Goal: Transaction & Acquisition: Purchase product/service

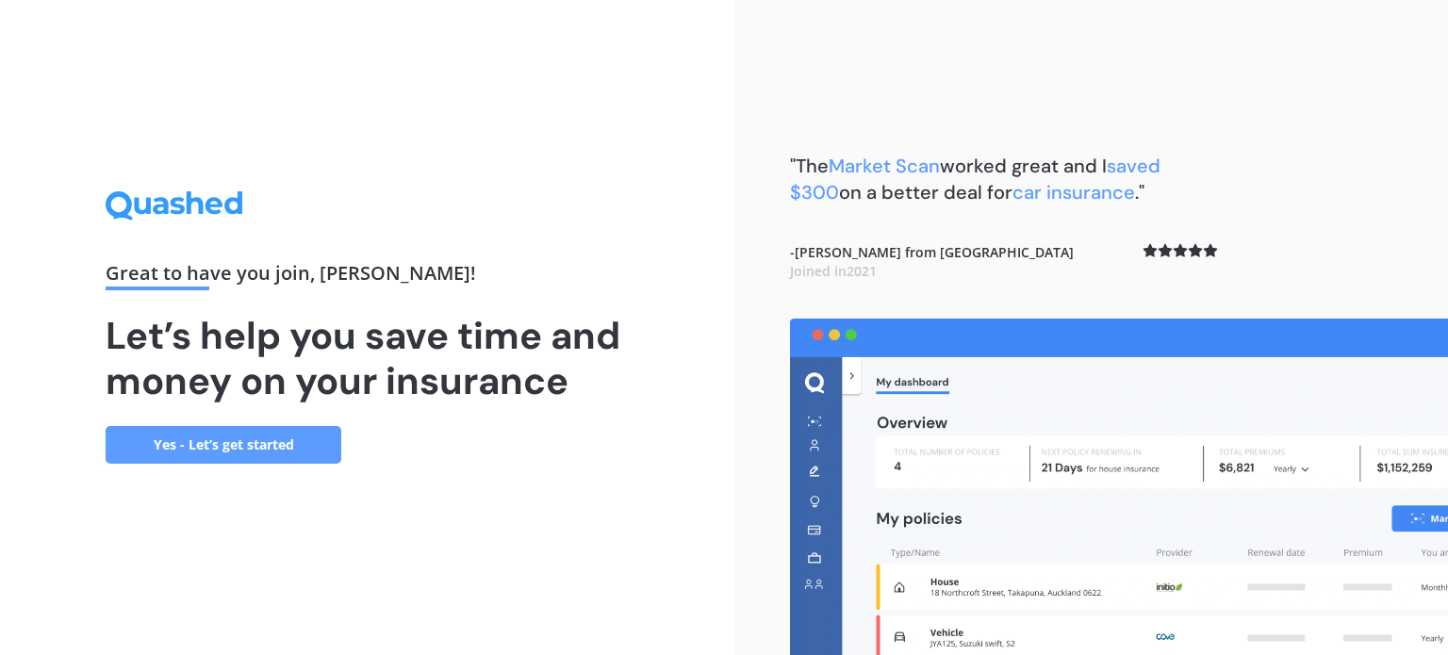
click at [254, 428] on link "Yes - Let’s get started" at bounding box center [224, 445] width 236 height 38
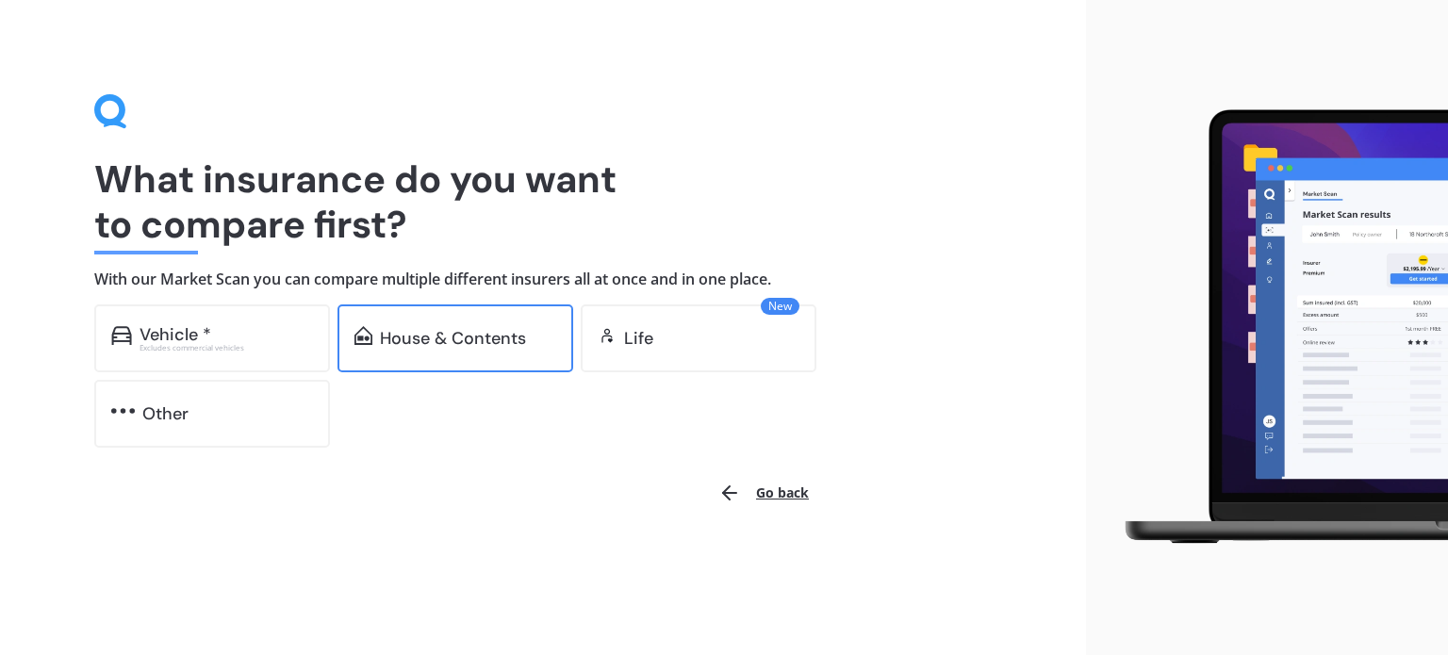
click at [474, 335] on div "House & Contents" at bounding box center [453, 338] width 146 height 19
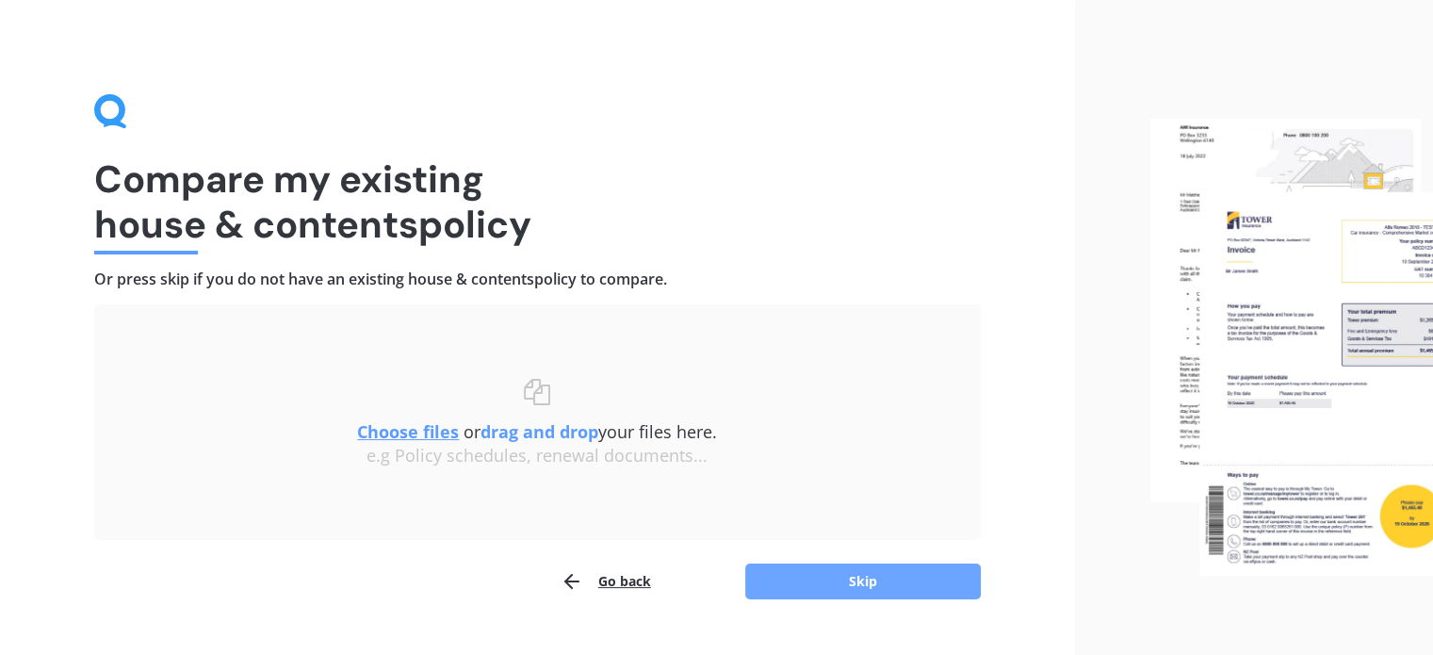
click at [842, 579] on button "Skip" at bounding box center [863, 582] width 236 height 36
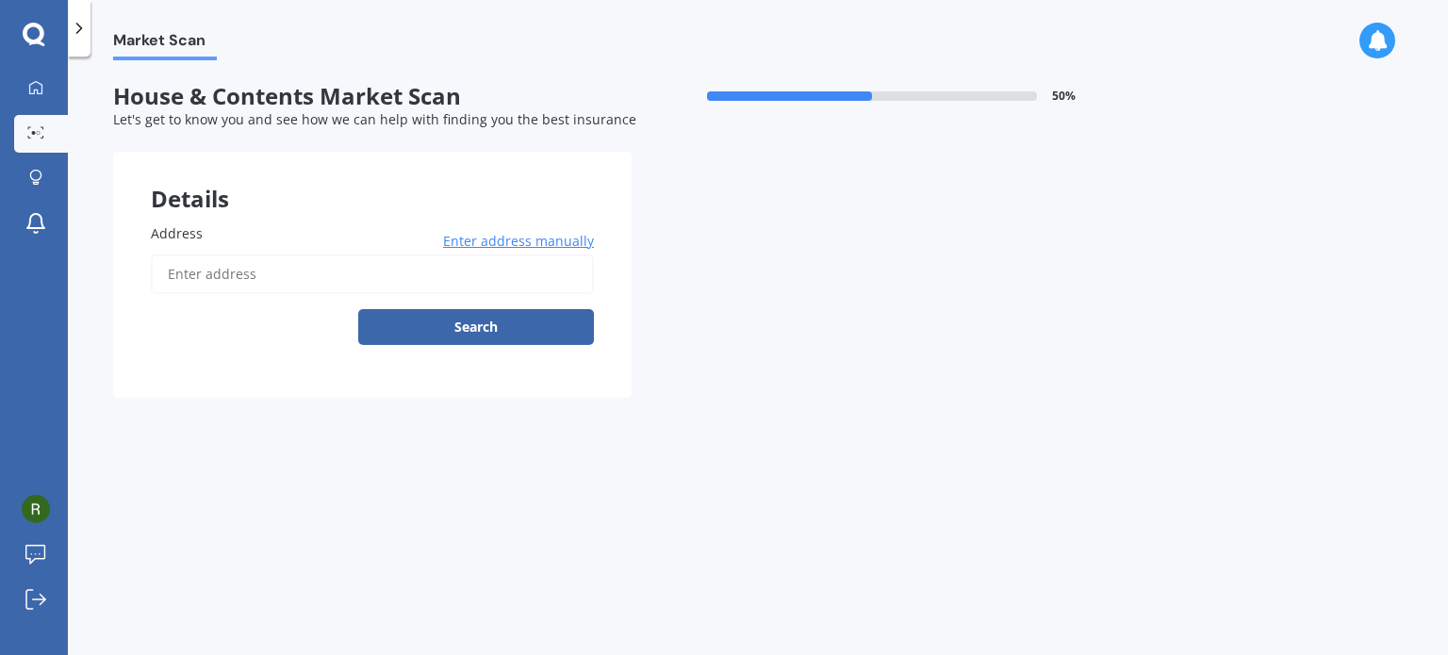
click at [260, 282] on input "Address" at bounding box center [372, 274] width 443 height 40
type input "[STREET_ADDRESS]"
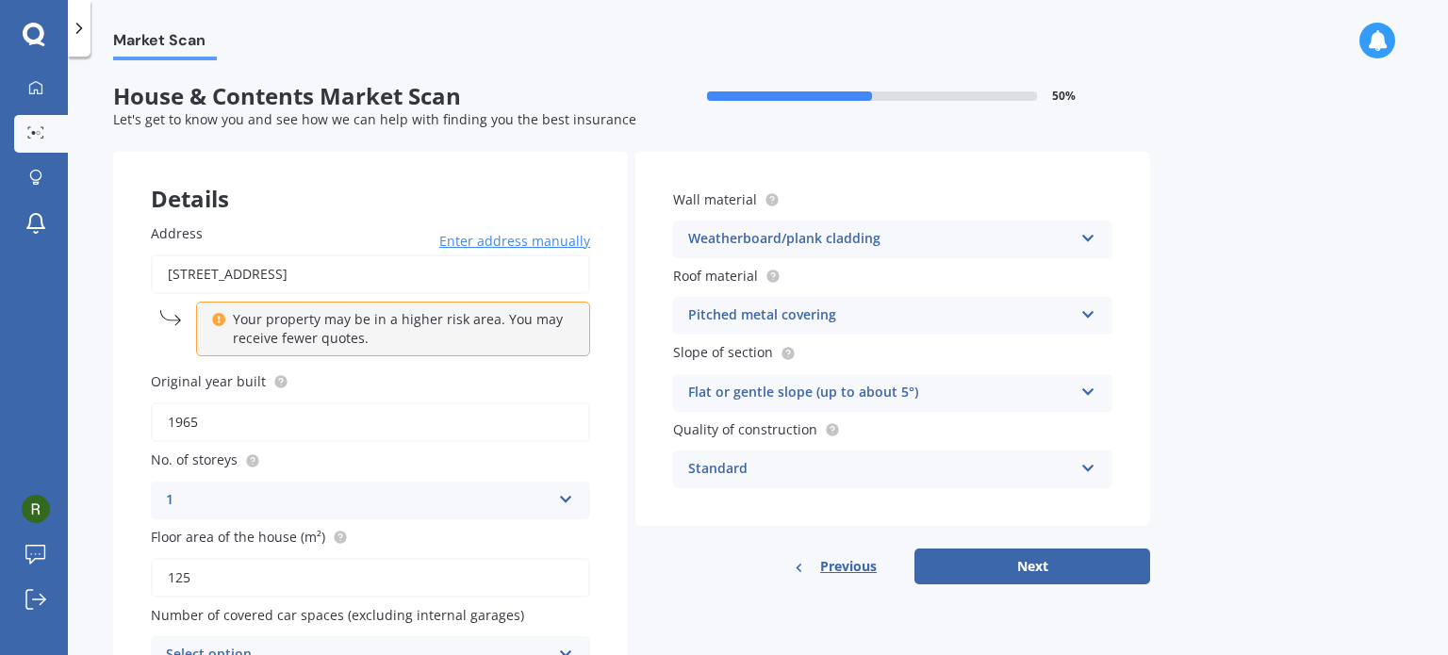
scroll to position [104, 0]
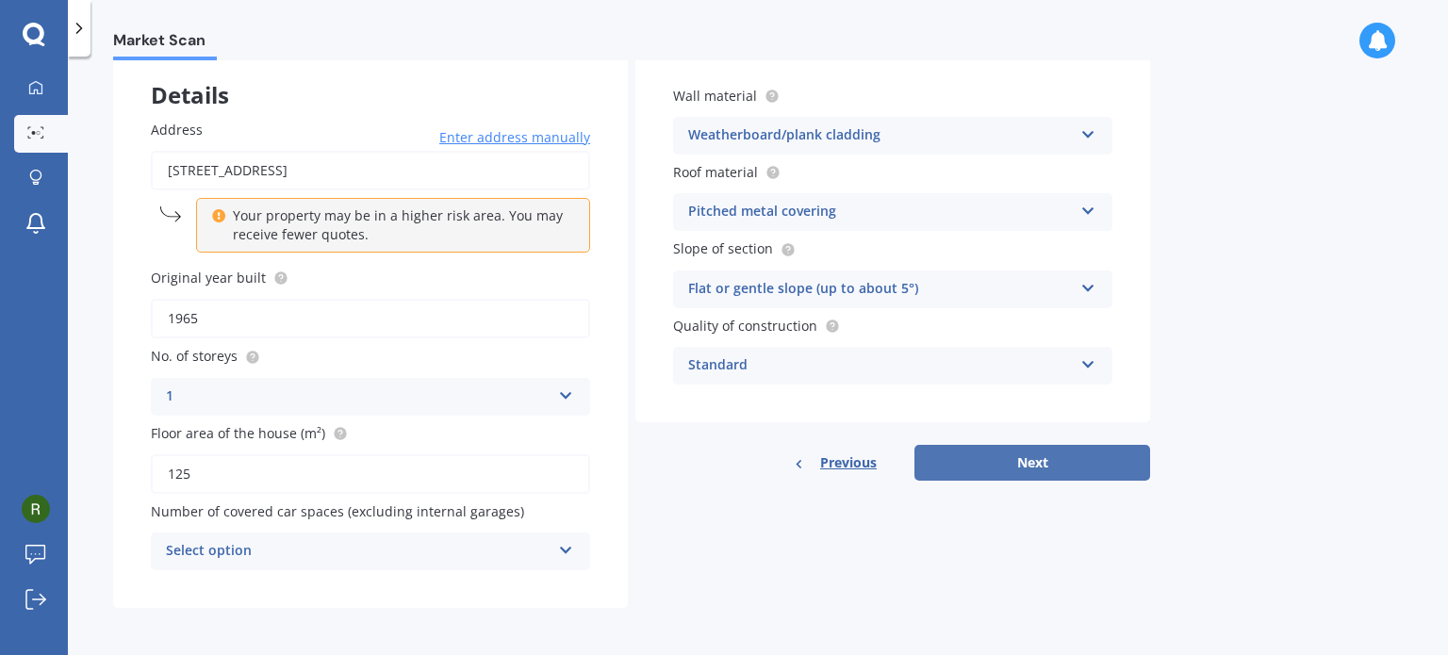
click at [1028, 470] on button "Next" at bounding box center [1032, 463] width 236 height 36
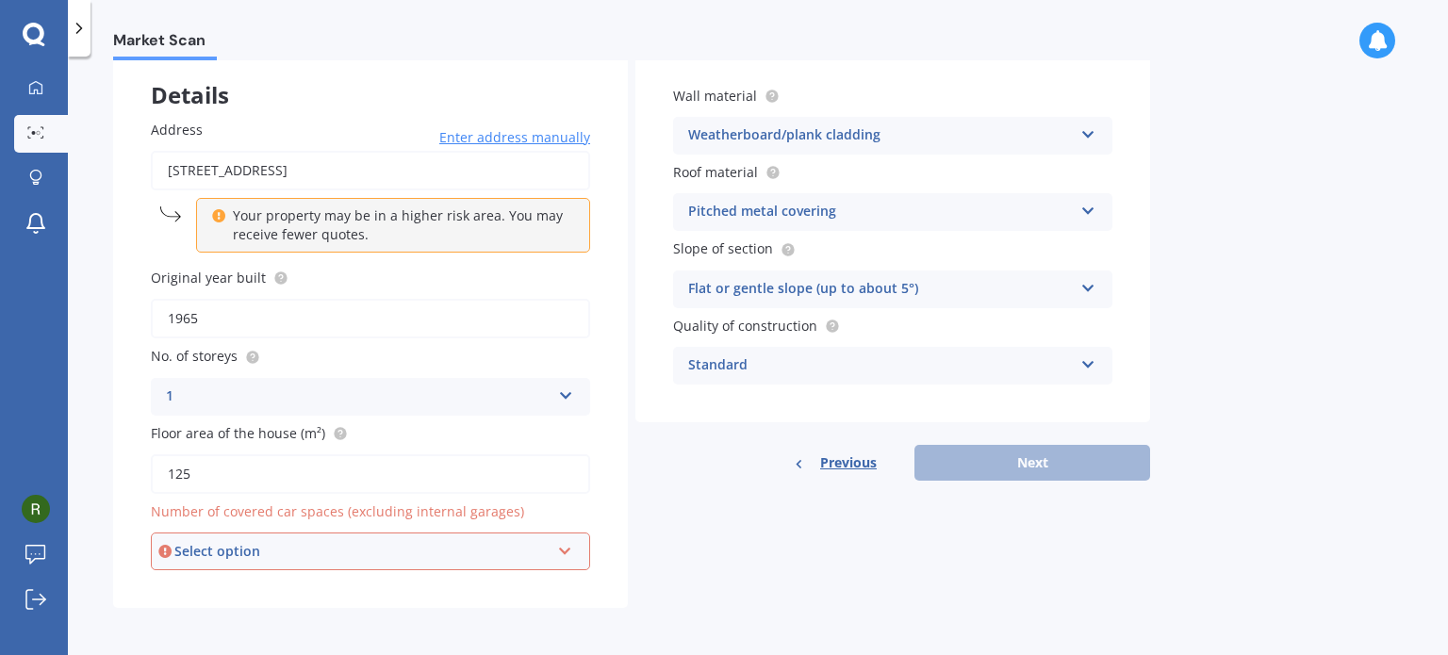
click at [467, 549] on div "Select option" at bounding box center [361, 551] width 375 height 21
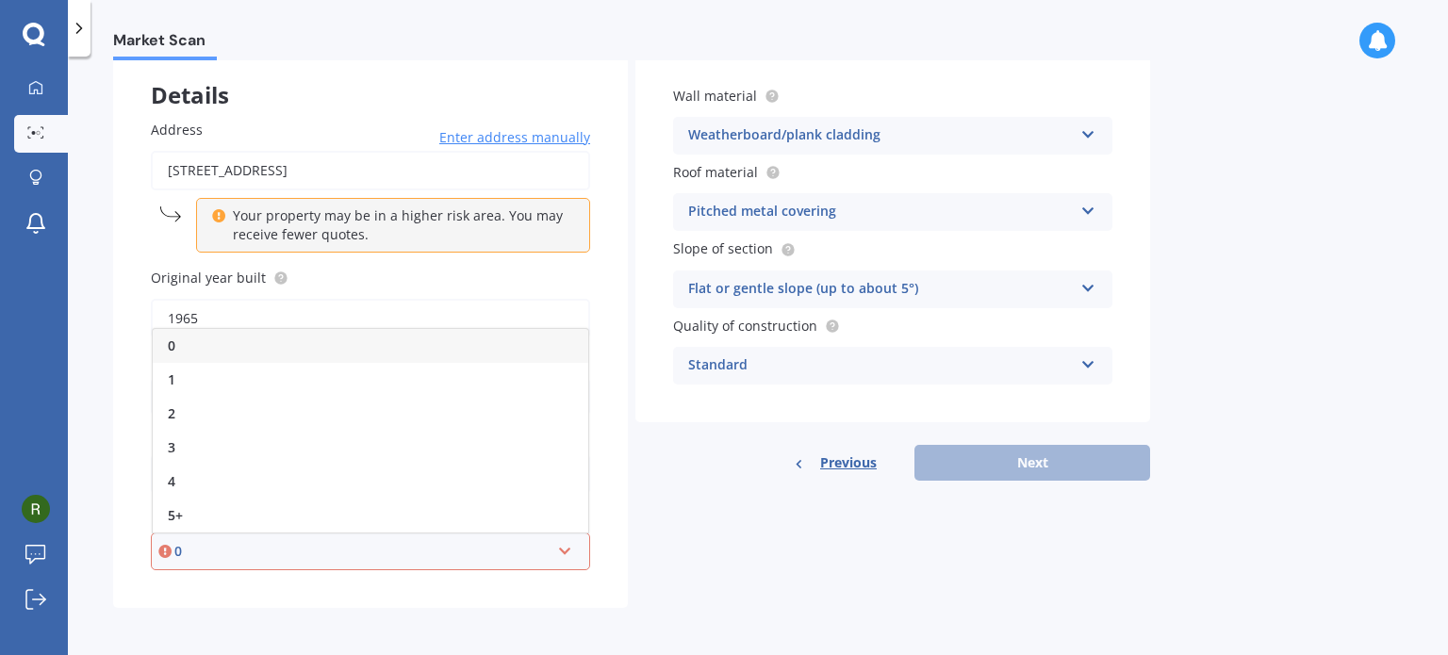
click at [299, 342] on div "0" at bounding box center [370, 346] width 435 height 34
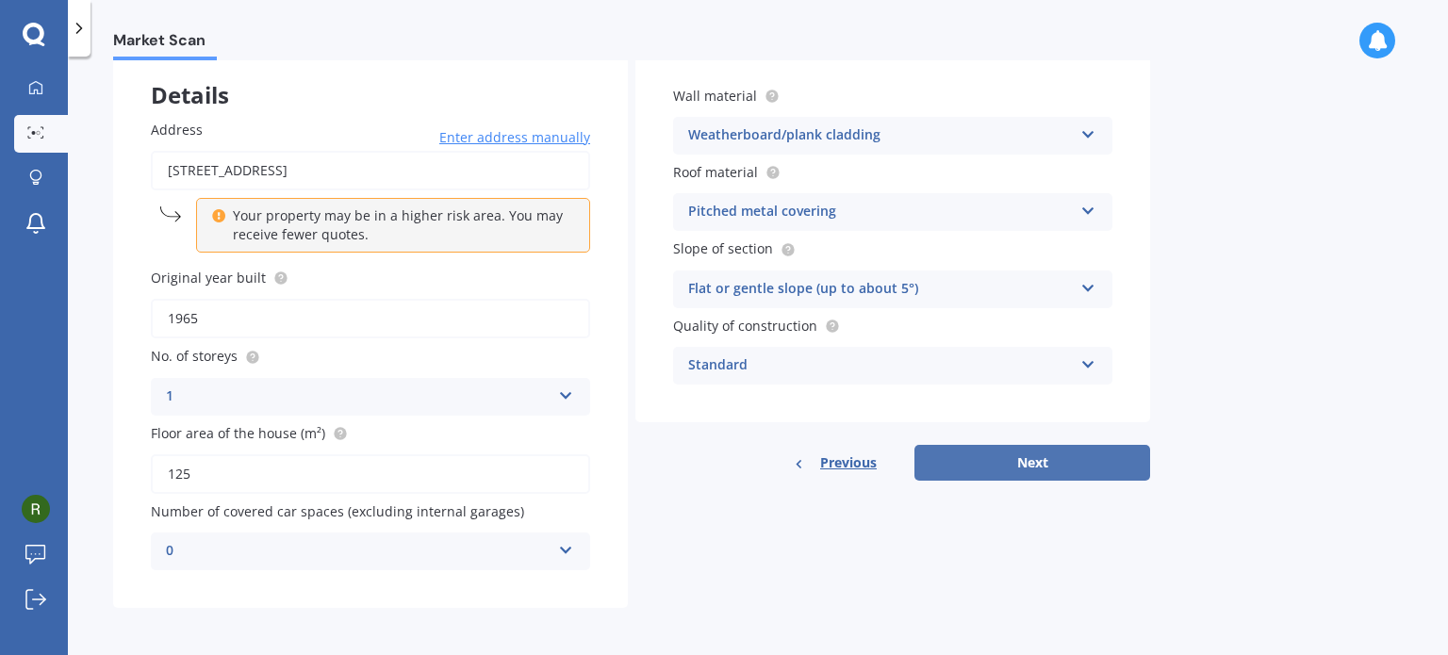
click at [1048, 454] on button "Next" at bounding box center [1032, 463] width 236 height 36
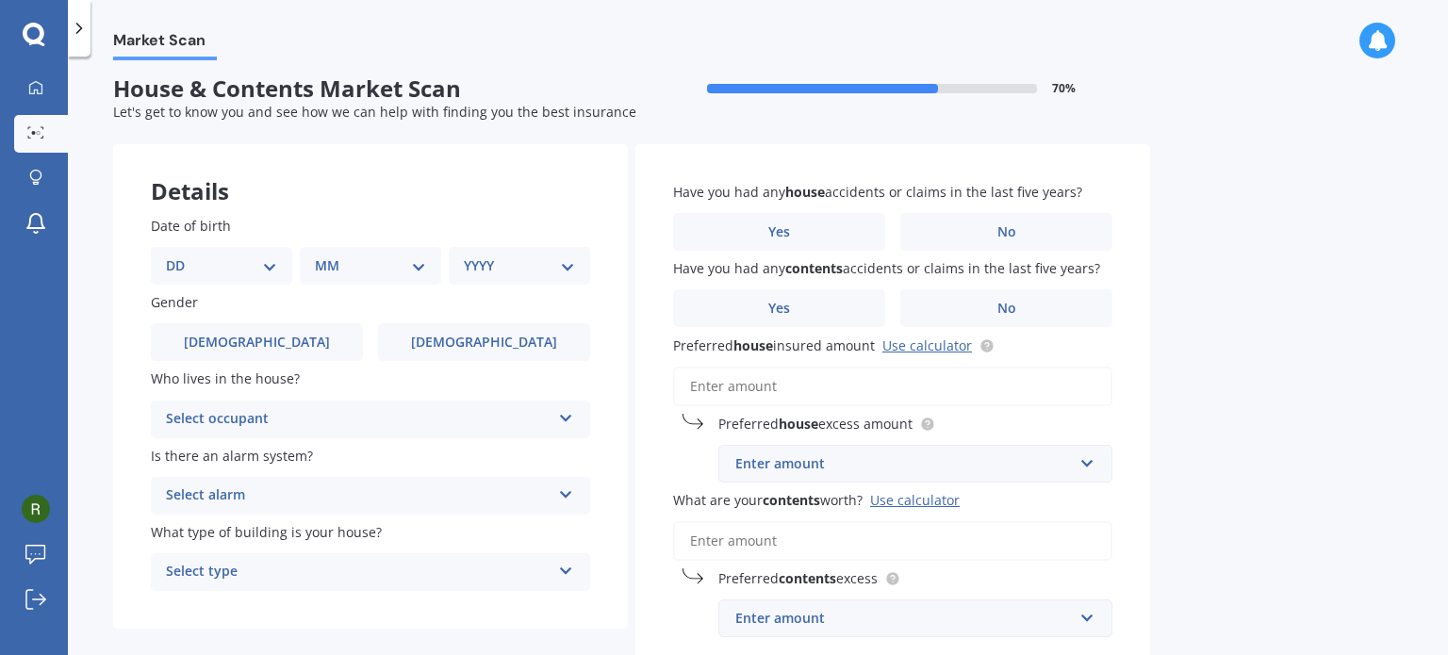
scroll to position [0, 0]
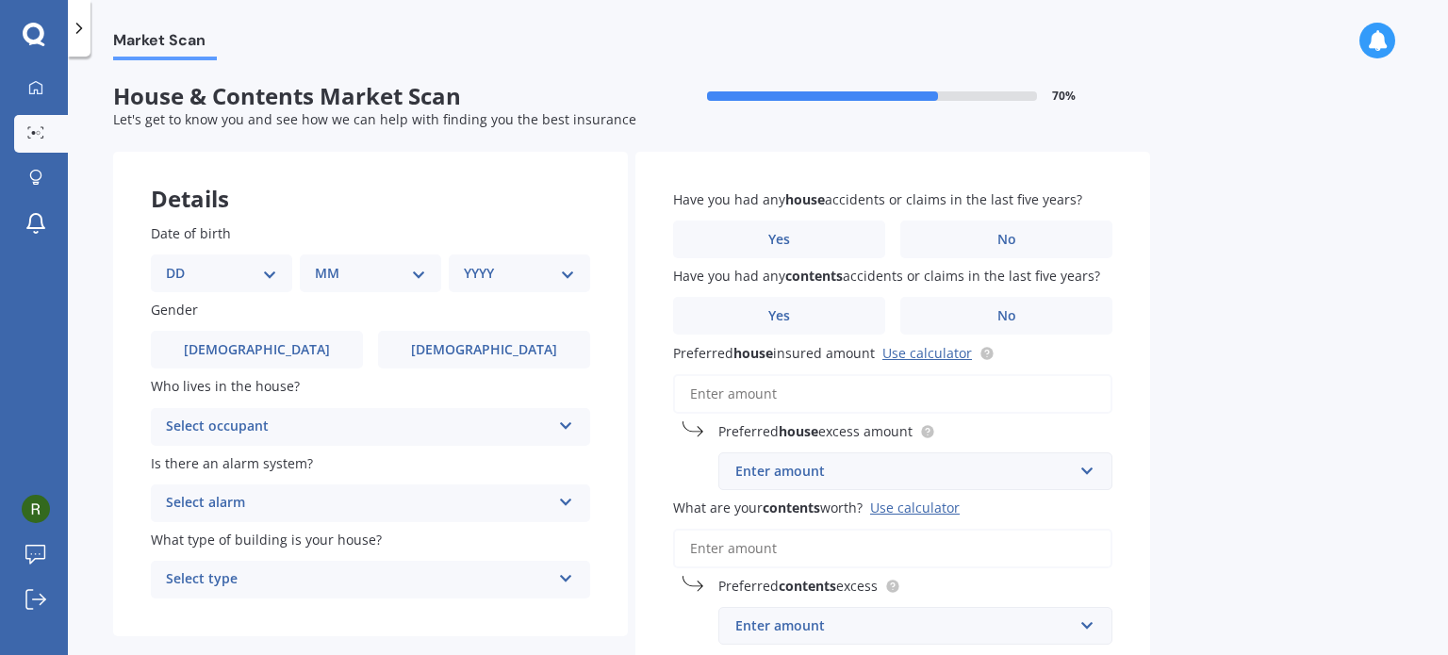
click at [197, 267] on select "DD 01 02 03 04 05 06 07 08 09 10 11 12 13 14 15 16 17 18 19 20 21 22 23 24 25 2…" at bounding box center [221, 273] width 111 height 21
select select "05"
click at [181, 263] on select "DD 01 02 03 04 05 06 07 08 09 10 11 12 13 14 15 16 17 18 19 20 21 22 23 24 25 2…" at bounding box center [221, 273] width 111 height 21
click at [343, 270] on select "MM 01 02 03 04 05 06 07 08 09 10 11 12" at bounding box center [374, 273] width 104 height 21
select select "06"
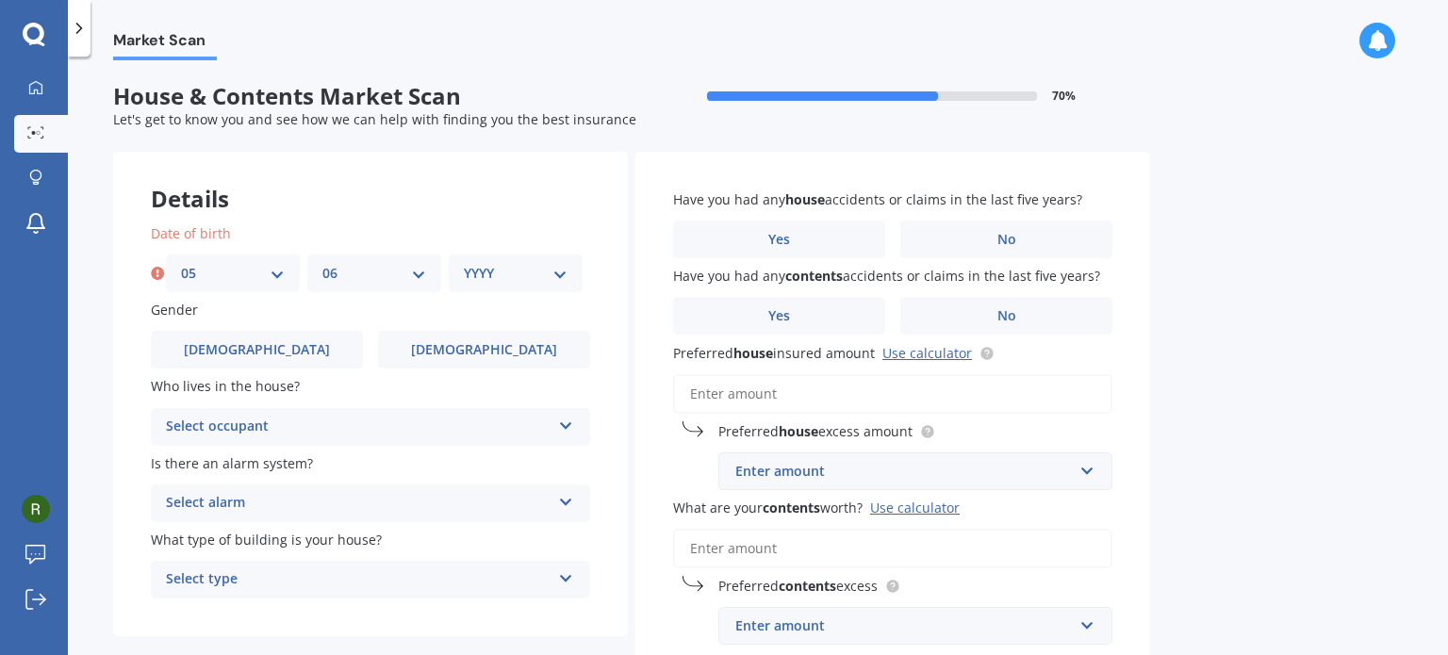
click at [322, 263] on select "MM 01 02 03 04 05 06 07 08 09 10 11 12" at bounding box center [374, 273] width 104 height 21
click at [496, 262] on div "YYYY 2009 2008 2007 2006 2005 2004 2003 2002 2001 2000 1999 1998 1997 1996 1995…" at bounding box center [516, 273] width 134 height 38
click at [498, 267] on select "YYYY 2009 2008 2007 2006 2005 2004 2003 2002 2001 2000 1999 1998 1997 1996 1995…" at bounding box center [516, 273] width 104 height 21
select select "1985"
click at [464, 263] on select "YYYY 2009 2008 2007 2006 2005 2004 2003 2002 2001 2000 1999 1998 1997 1996 1995…" at bounding box center [516, 273] width 104 height 21
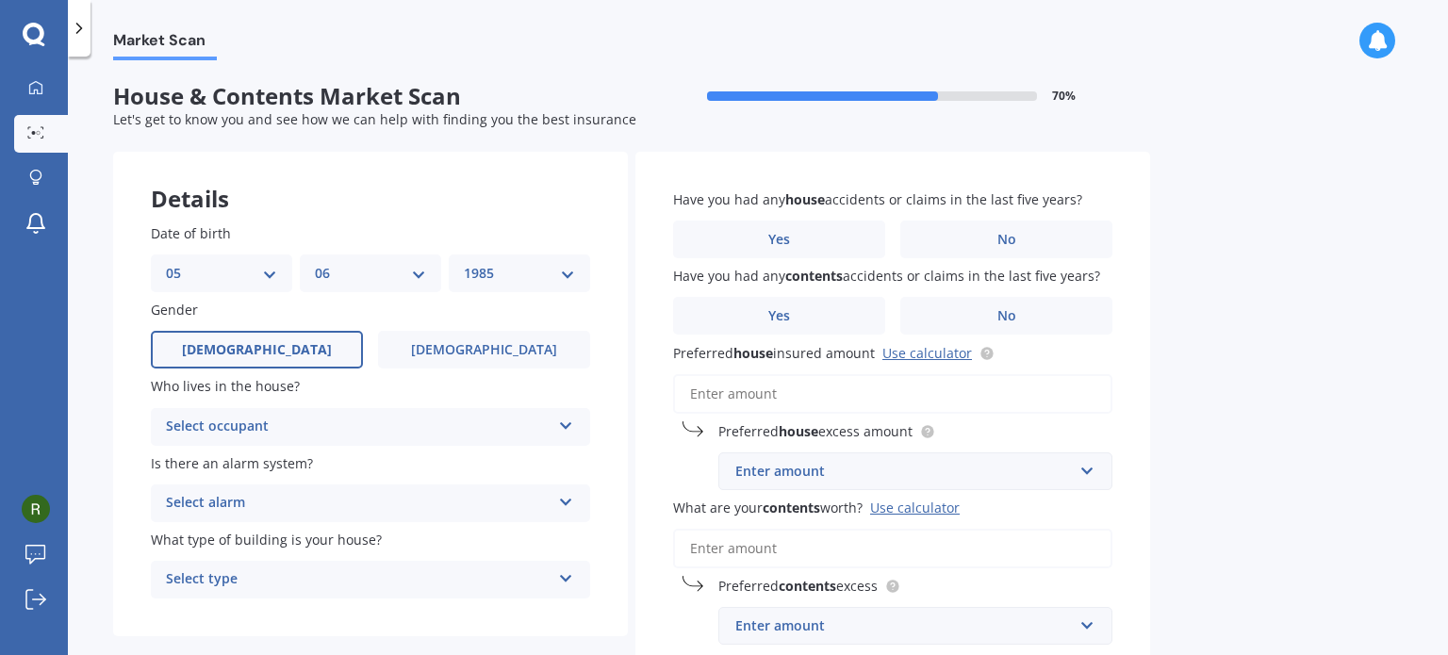
click at [287, 355] on label "[DEMOGRAPHIC_DATA]" at bounding box center [257, 350] width 212 height 38
click at [0, 0] on input "[DEMOGRAPHIC_DATA]" at bounding box center [0, 0] width 0 height 0
click at [286, 421] on div "Select occupant" at bounding box center [358, 427] width 385 height 23
click at [273, 470] on div "Owner" at bounding box center [370, 464] width 437 height 34
click at [524, 425] on div "Owner" at bounding box center [358, 427] width 385 height 23
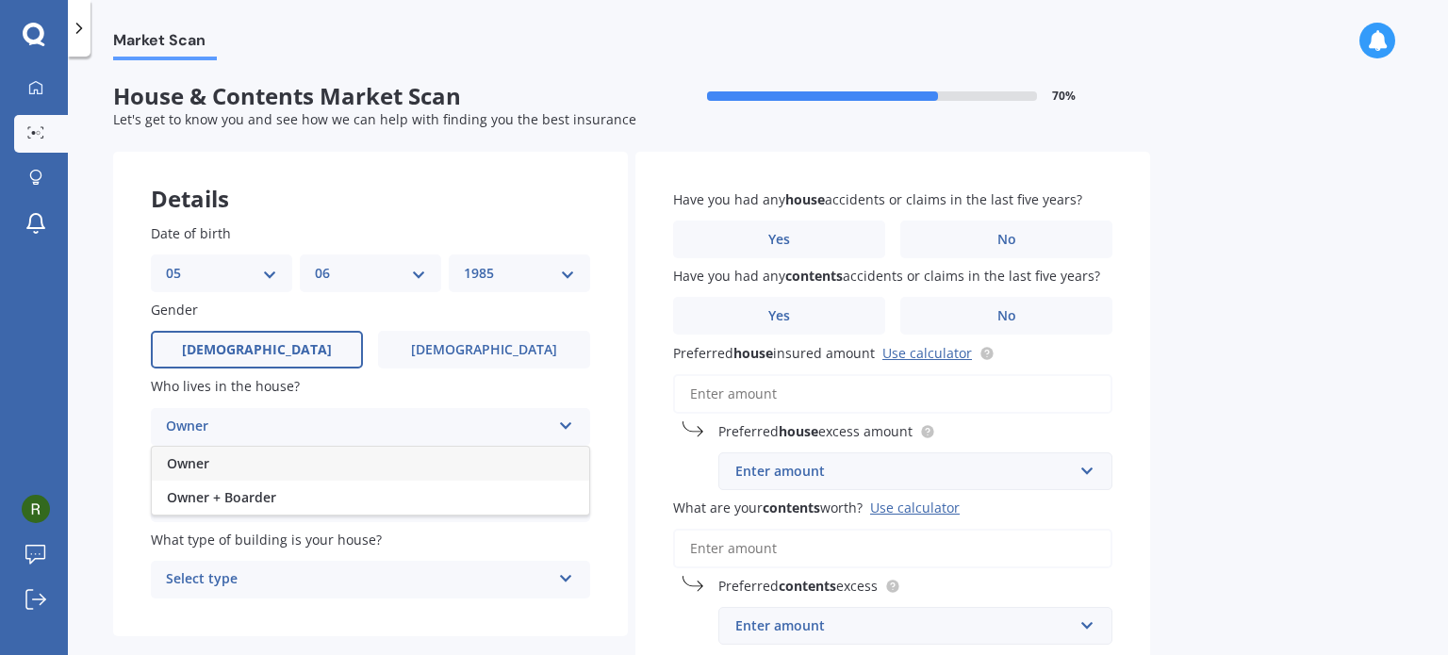
click at [494, 461] on div "Owner" at bounding box center [370, 464] width 437 height 34
click at [378, 509] on div "Select alarm" at bounding box center [358, 503] width 385 height 23
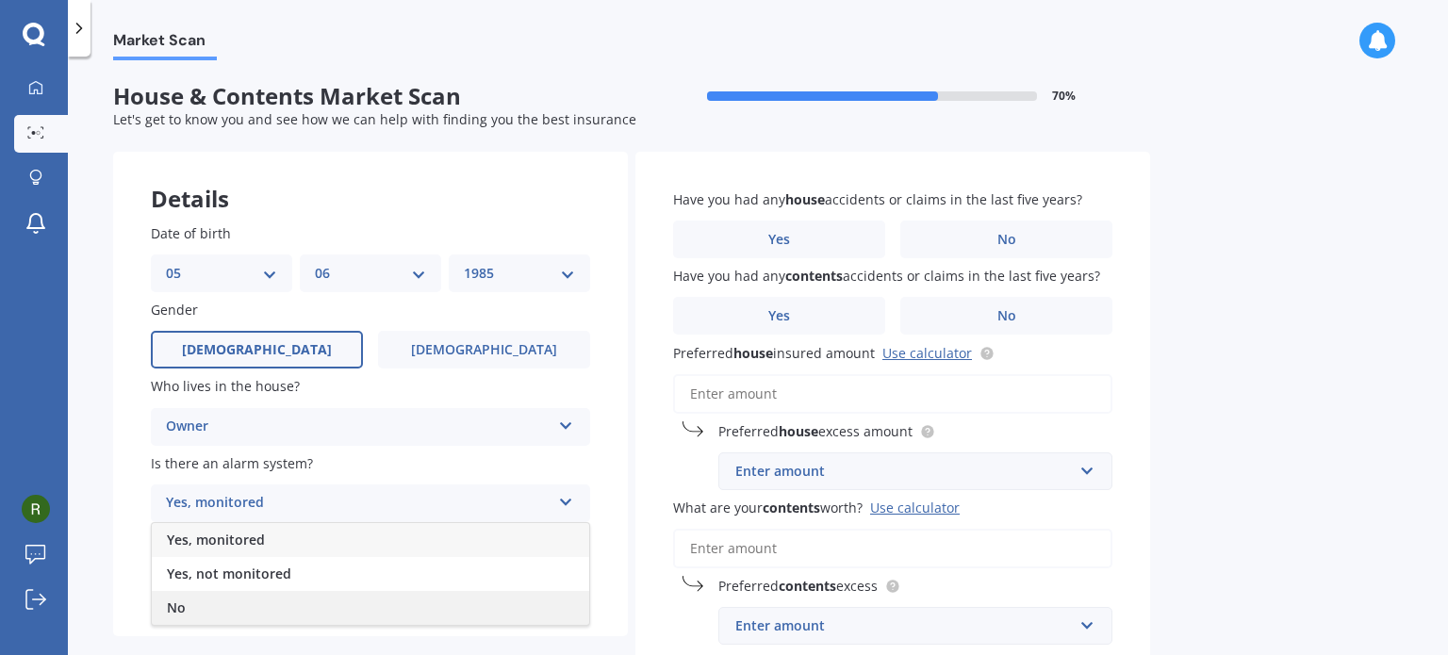
click at [229, 600] on div "No" at bounding box center [370, 608] width 437 height 34
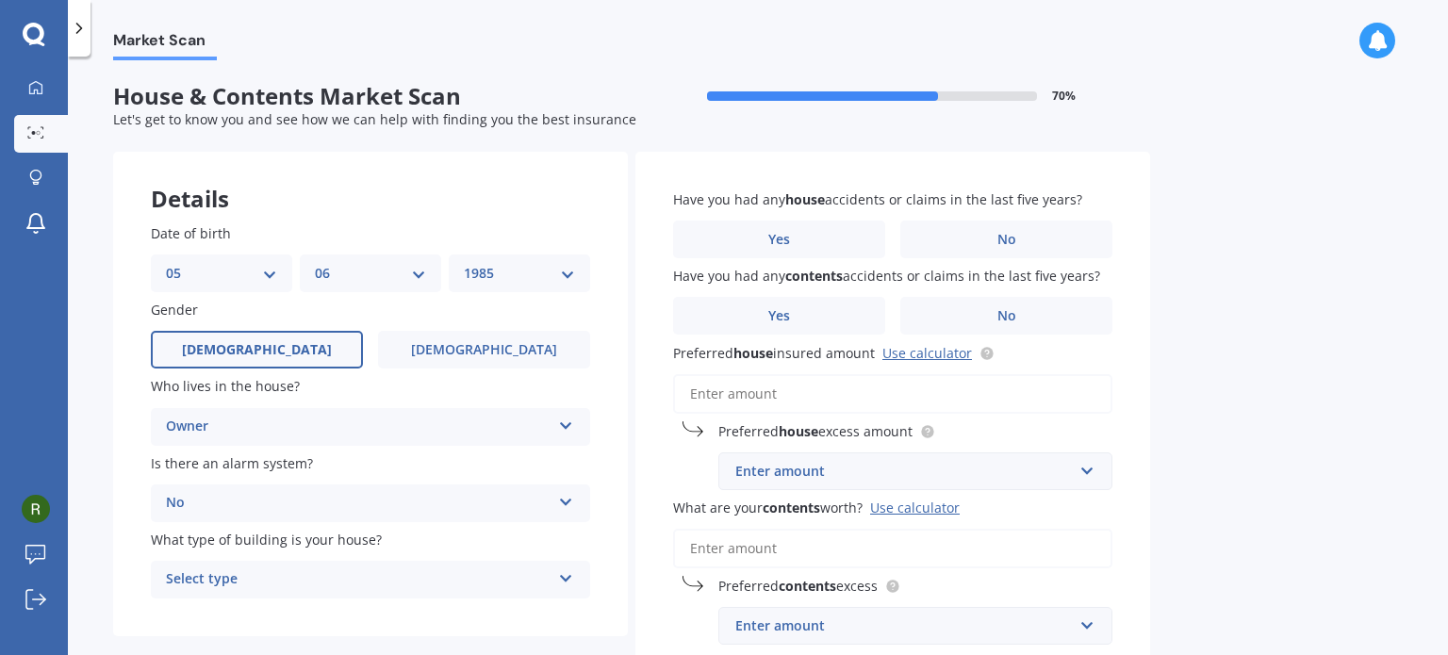
click at [254, 577] on div "Select type" at bounding box center [358, 579] width 385 height 23
click at [271, 480] on div "Freestanding" at bounding box center [370, 475] width 437 height 34
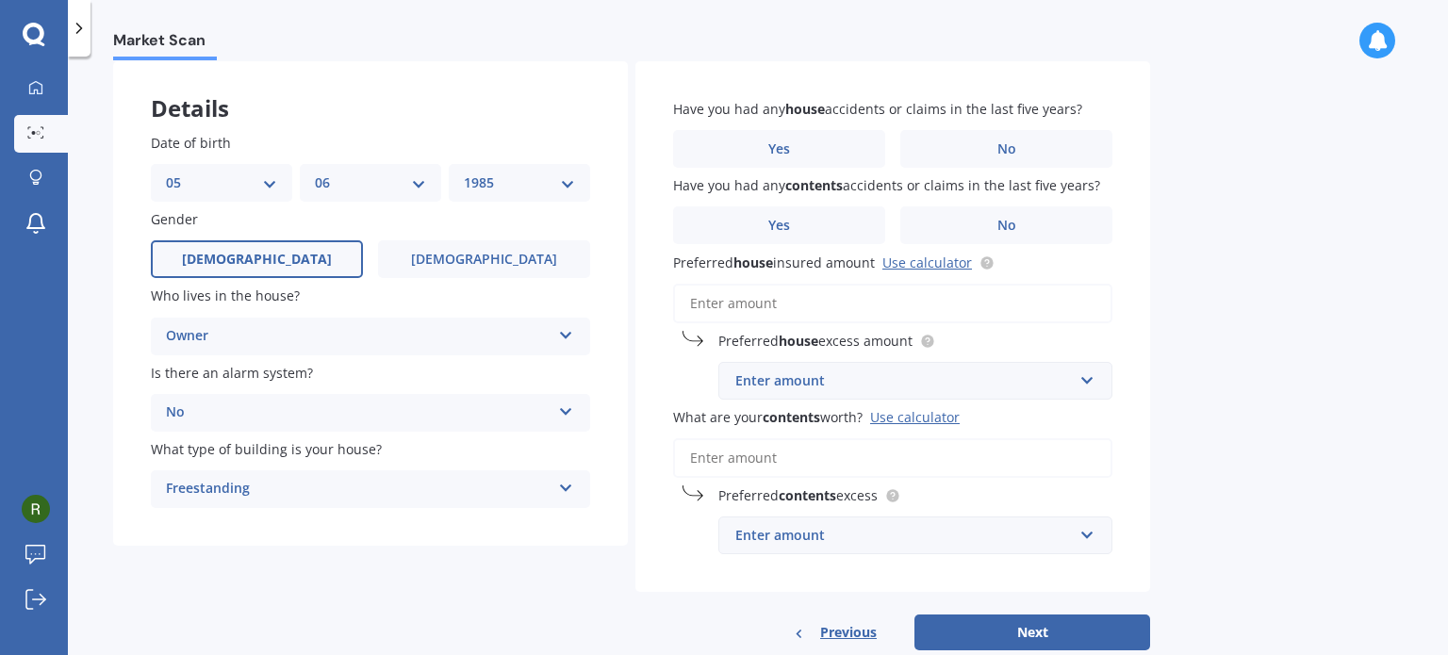
scroll to position [96, 0]
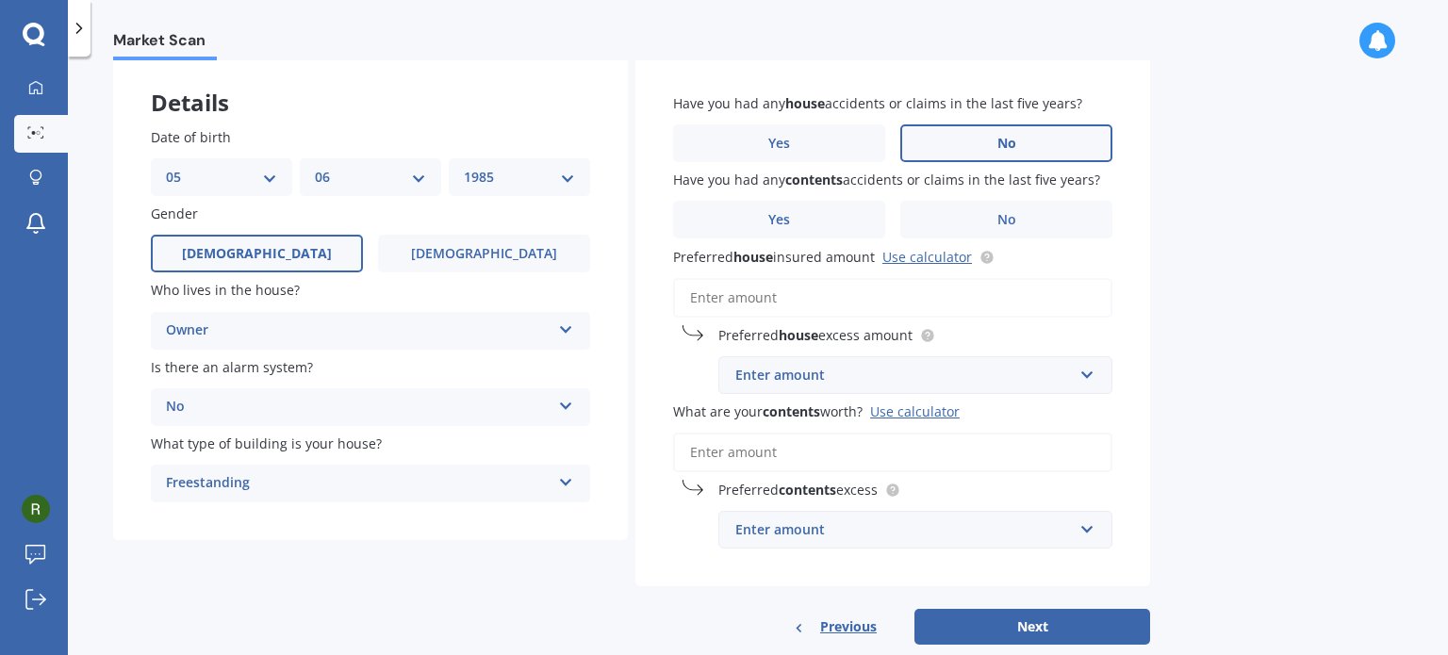
click at [1010, 139] on span "No" at bounding box center [1006, 144] width 19 height 16
click at [0, 0] on input "No" at bounding box center [0, 0] width 0 height 0
click at [997, 219] on span "No" at bounding box center [1006, 220] width 19 height 16
click at [0, 0] on input "No" at bounding box center [0, 0] width 0 height 0
click at [765, 299] on input "Preferred house insured amount Use calculator" at bounding box center [892, 298] width 439 height 40
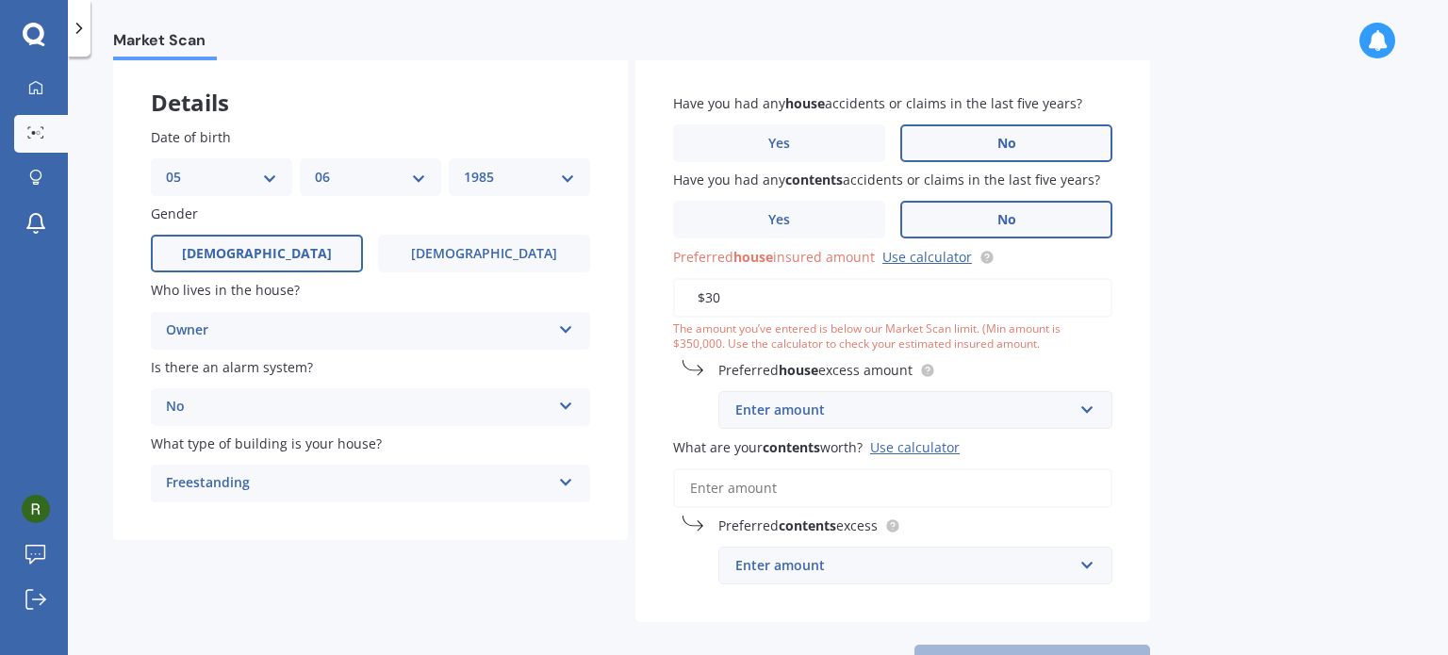
type input "$3"
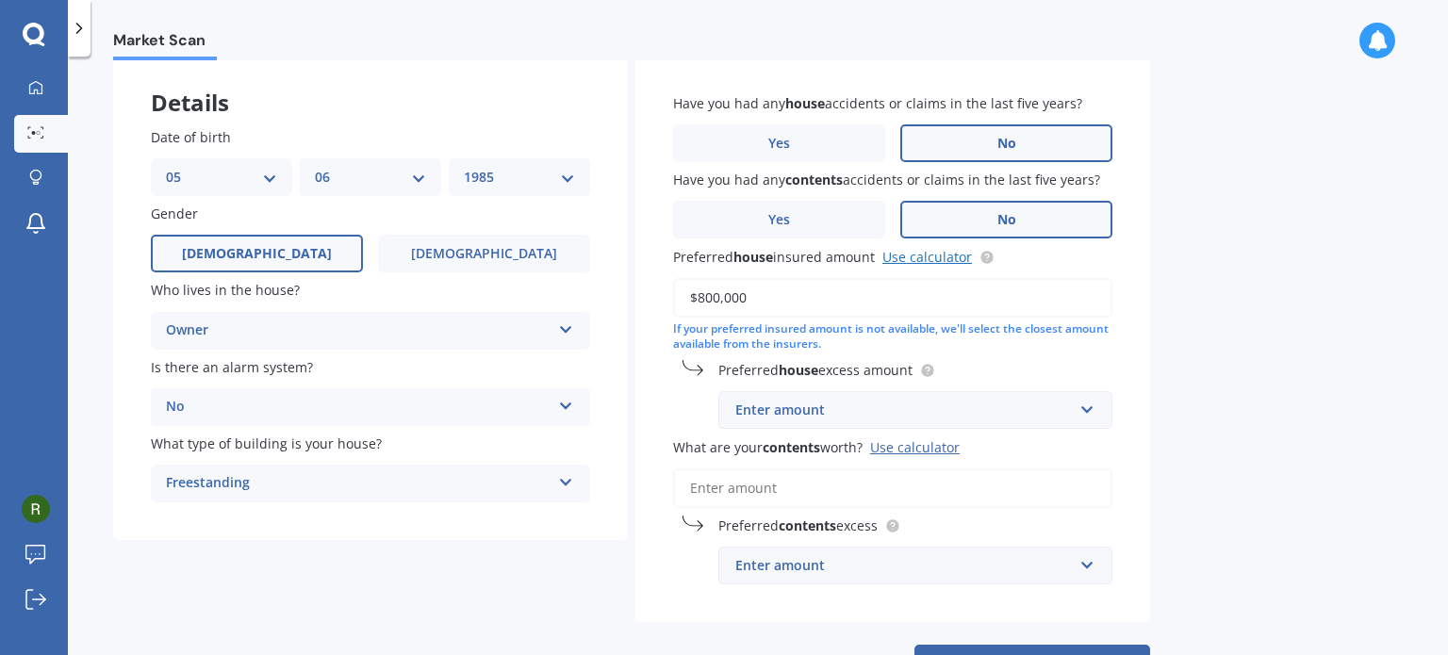
click at [937, 256] on link "Use calculator" at bounding box center [927, 257] width 90 height 18
drag, startPoint x: 761, startPoint y: 301, endPoint x: 418, endPoint y: 188, distance: 360.3
click at [418, 188] on div "Details Date of birth DD 01 02 03 04 05 06 07 08 09 10 11 12 13 14 15 16 17 18 …" at bounding box center [631, 368] width 1037 height 625
type input "$500,000"
click at [1369, 375] on div "Market Scan House & Contents Market Scan 70 % Let's get to know you and see how…" at bounding box center [758, 359] width 1380 height 598
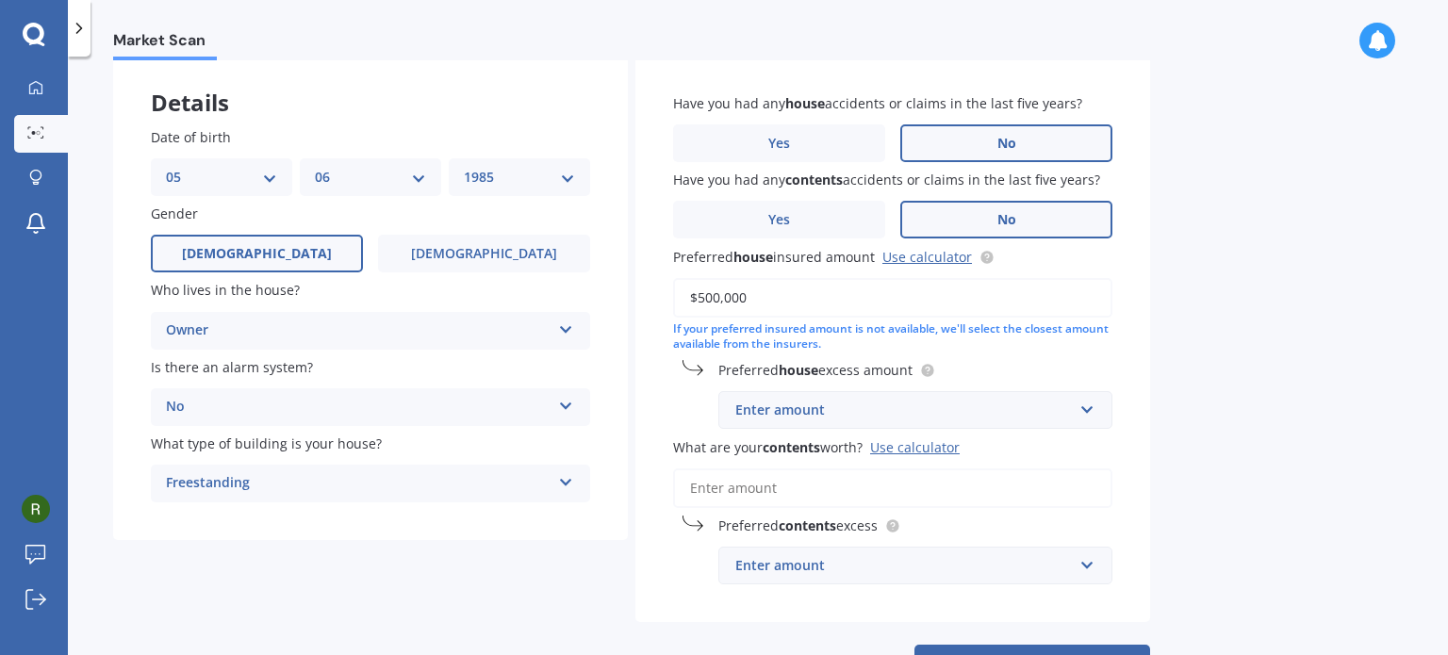
scroll to position [170, 0]
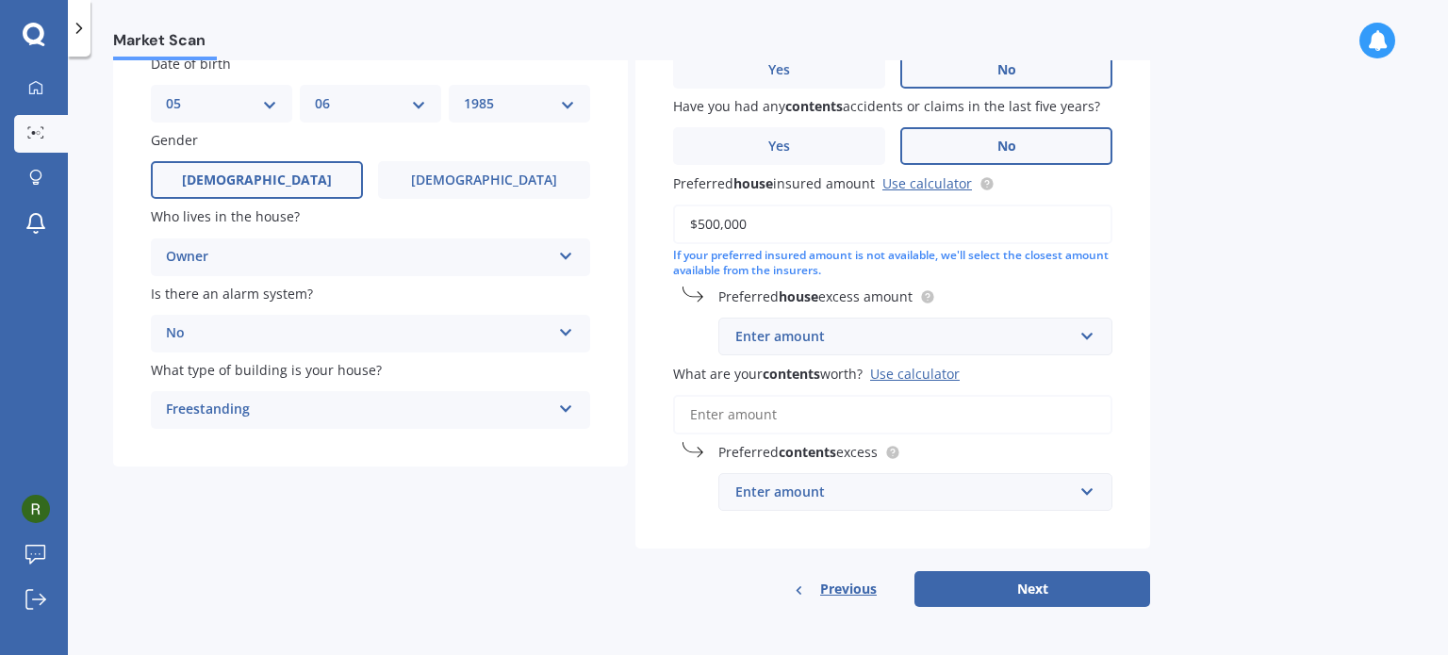
click at [773, 406] on input "What are your contents worth? Use calculator" at bounding box center [892, 415] width 439 height 40
type input "$4"
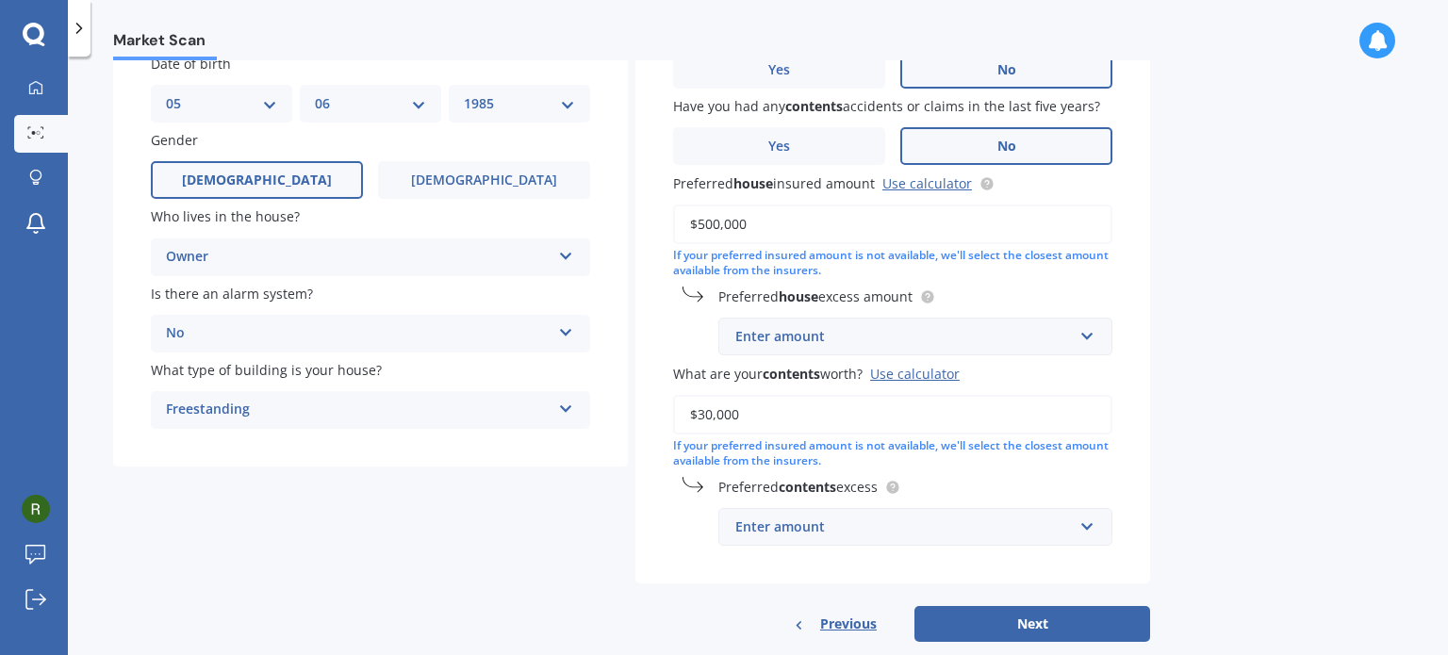
type input "$30,000"
click at [1276, 480] on div "Market Scan House & Contents Market Scan 70 % Let's get to know you and see how…" at bounding box center [758, 359] width 1380 height 598
click at [1058, 625] on button "Next" at bounding box center [1032, 624] width 236 height 36
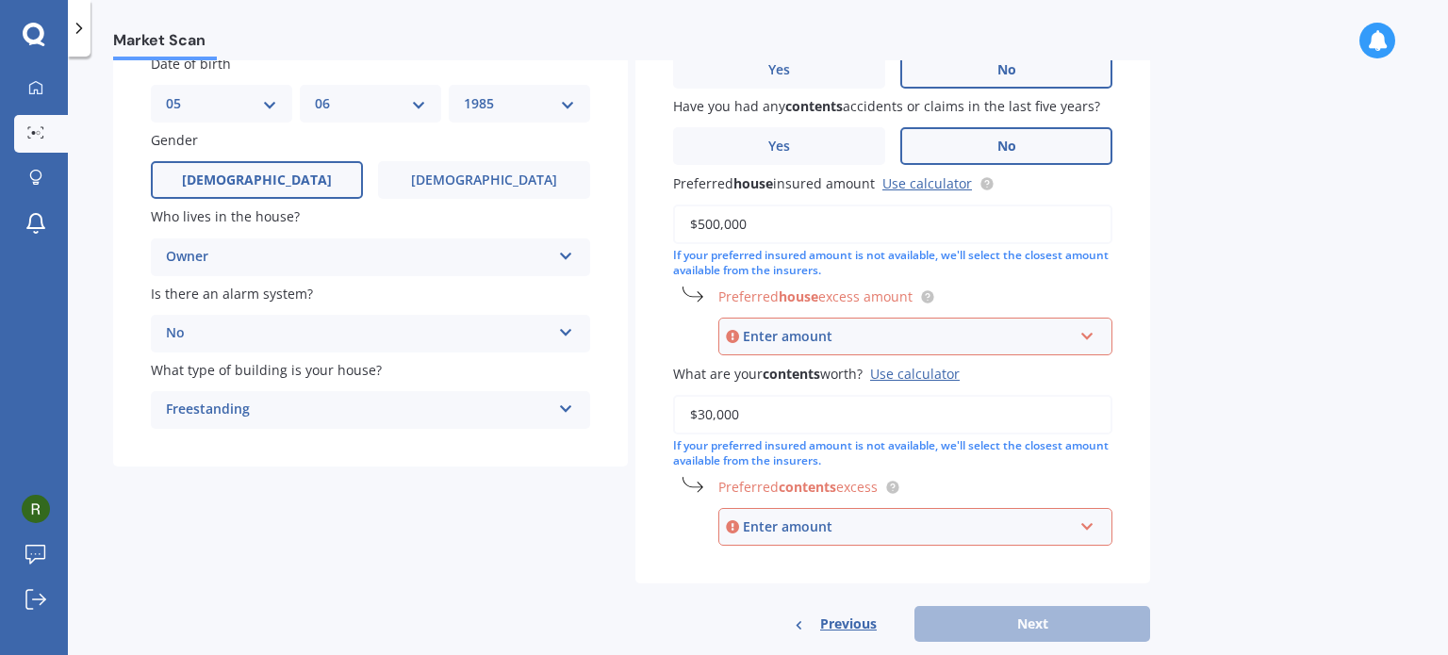
click at [943, 338] on div "Enter amount" at bounding box center [908, 336] width 330 height 21
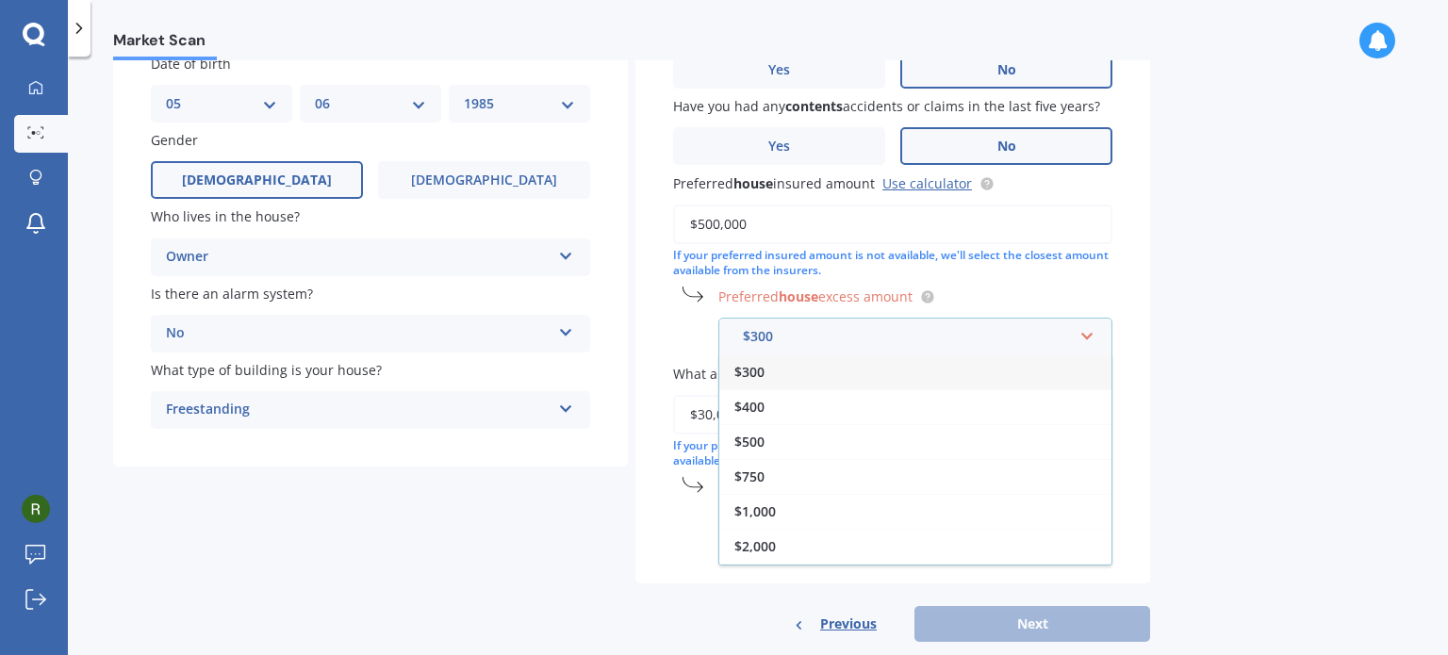
click at [807, 381] on div "$300" at bounding box center [915, 371] width 392 height 35
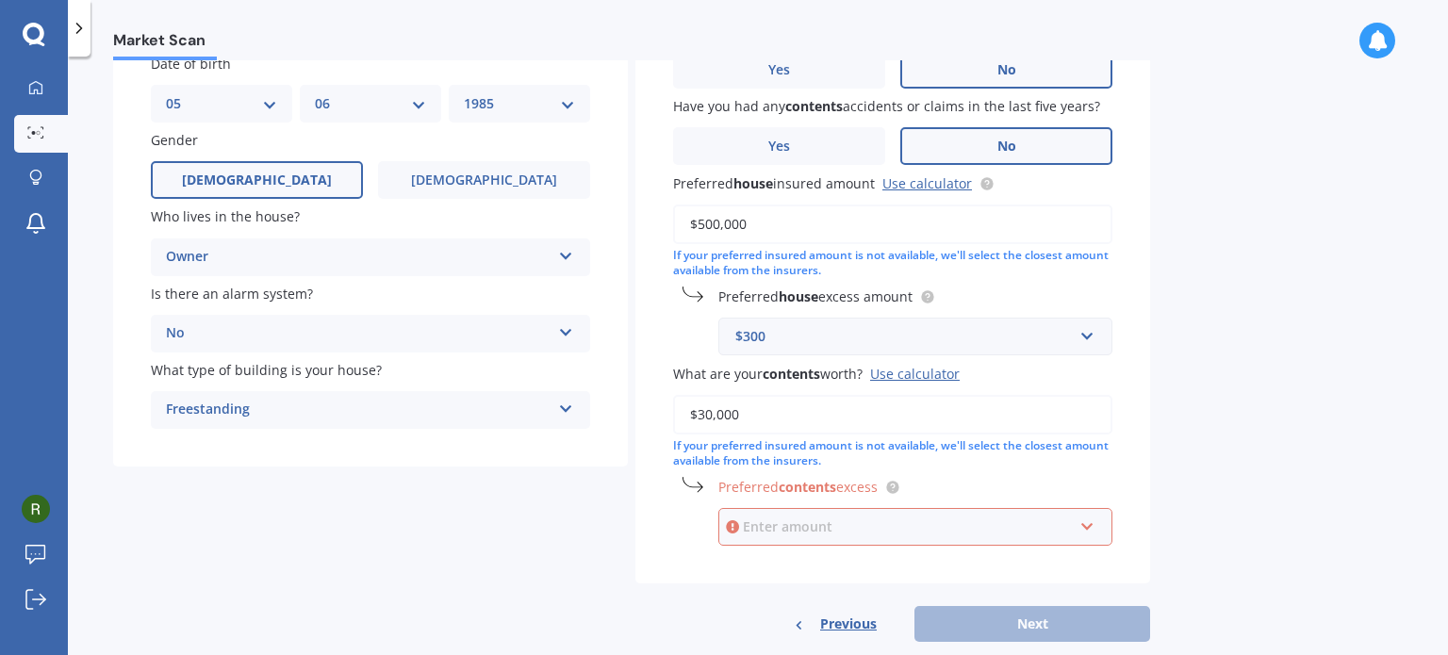
click at [794, 540] on input "text" at bounding box center [908, 527] width 377 height 36
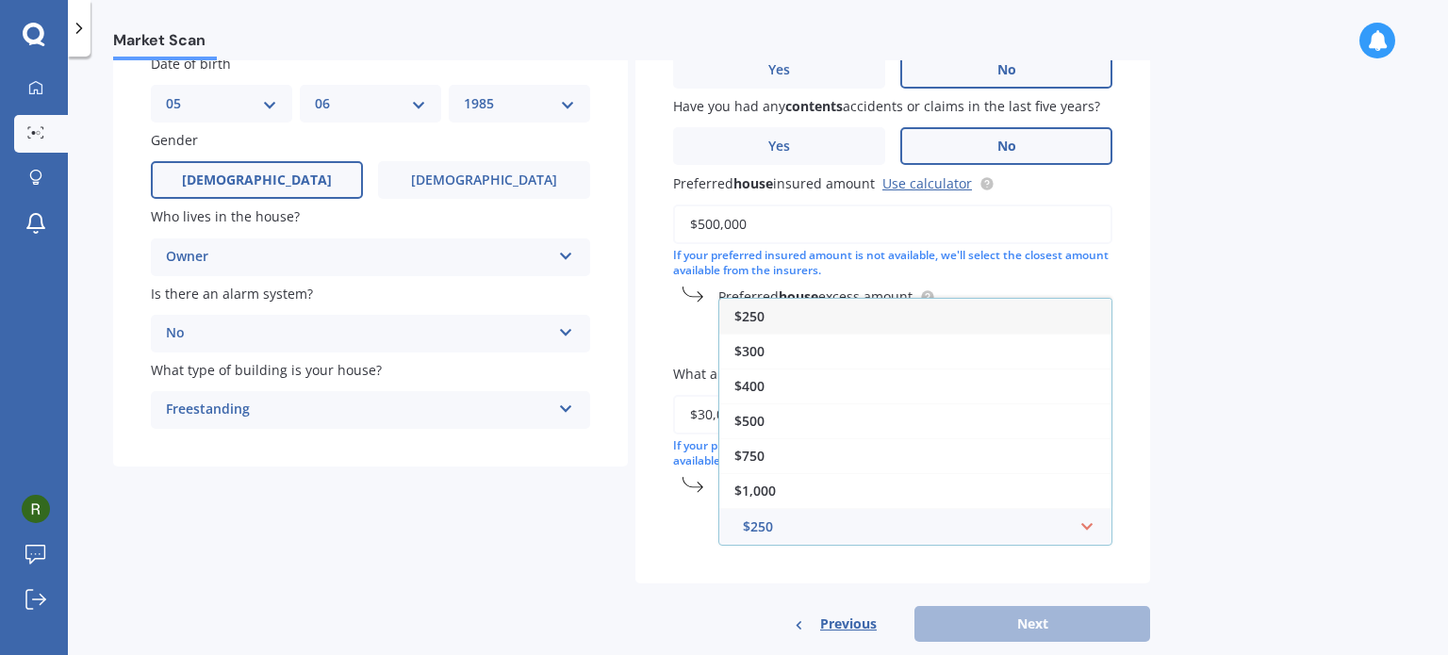
click at [793, 325] on div "$250" at bounding box center [915, 316] width 392 height 35
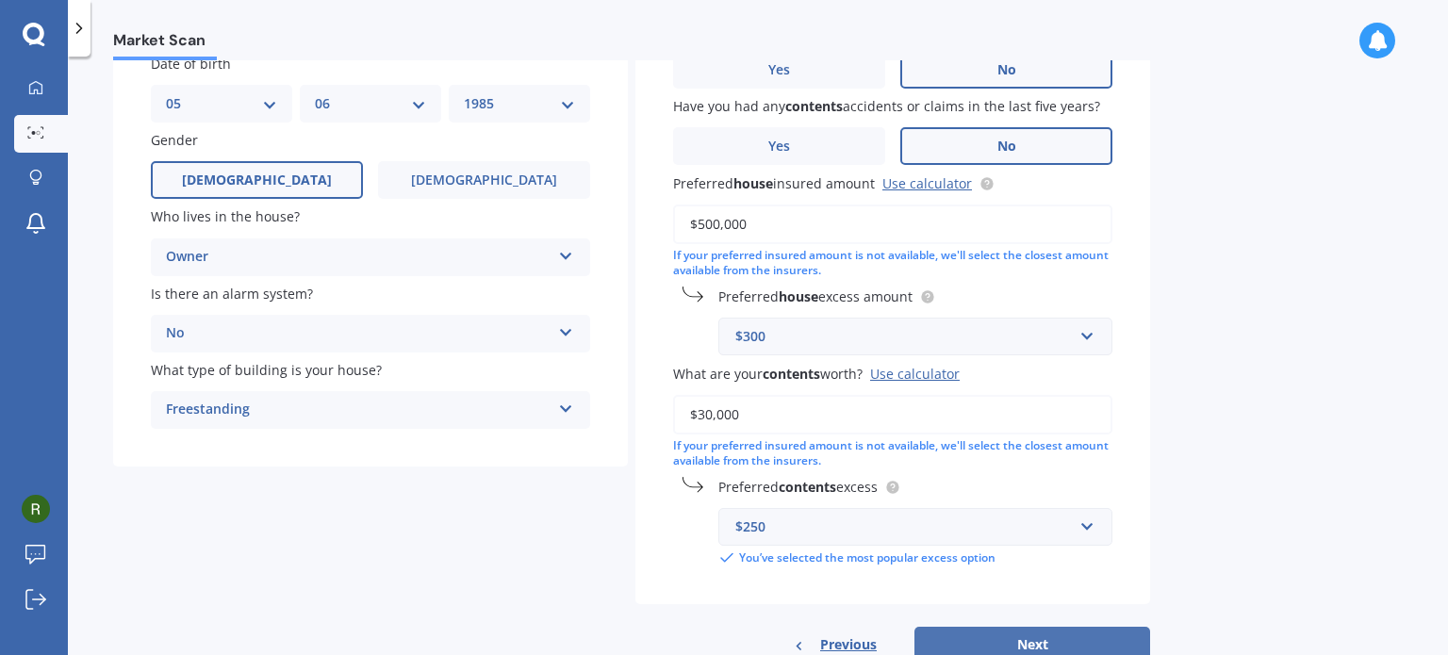
click at [1010, 646] on button "Next" at bounding box center [1032, 645] width 236 height 36
select select "05"
select select "06"
select select "1985"
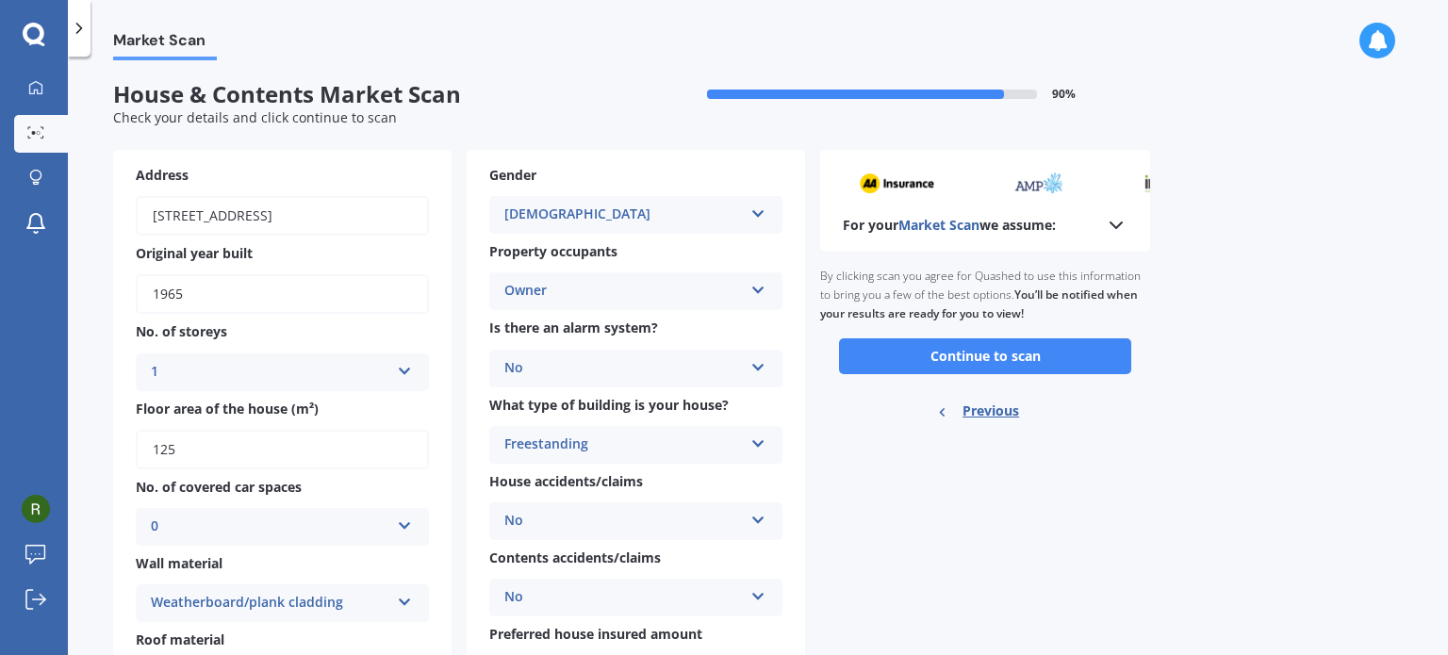
scroll to position [0, 0]
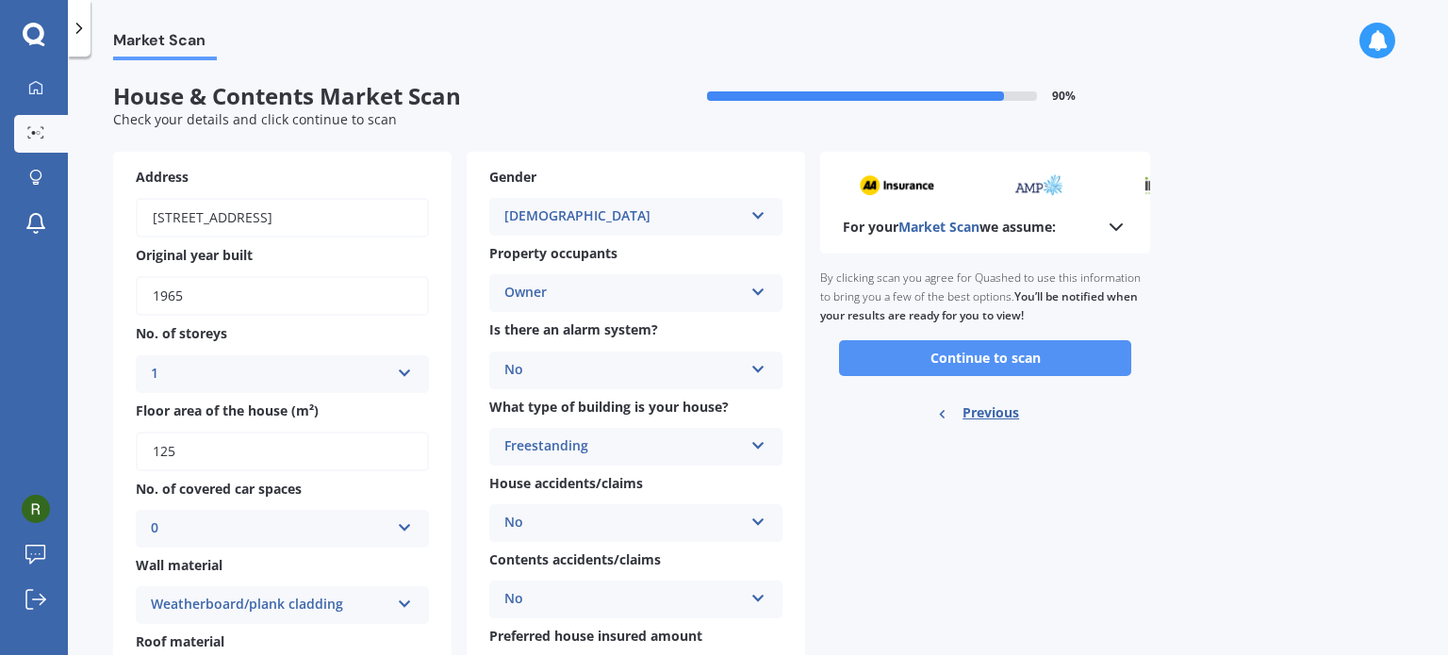
click at [984, 356] on button "Continue to scan" at bounding box center [985, 358] width 292 height 36
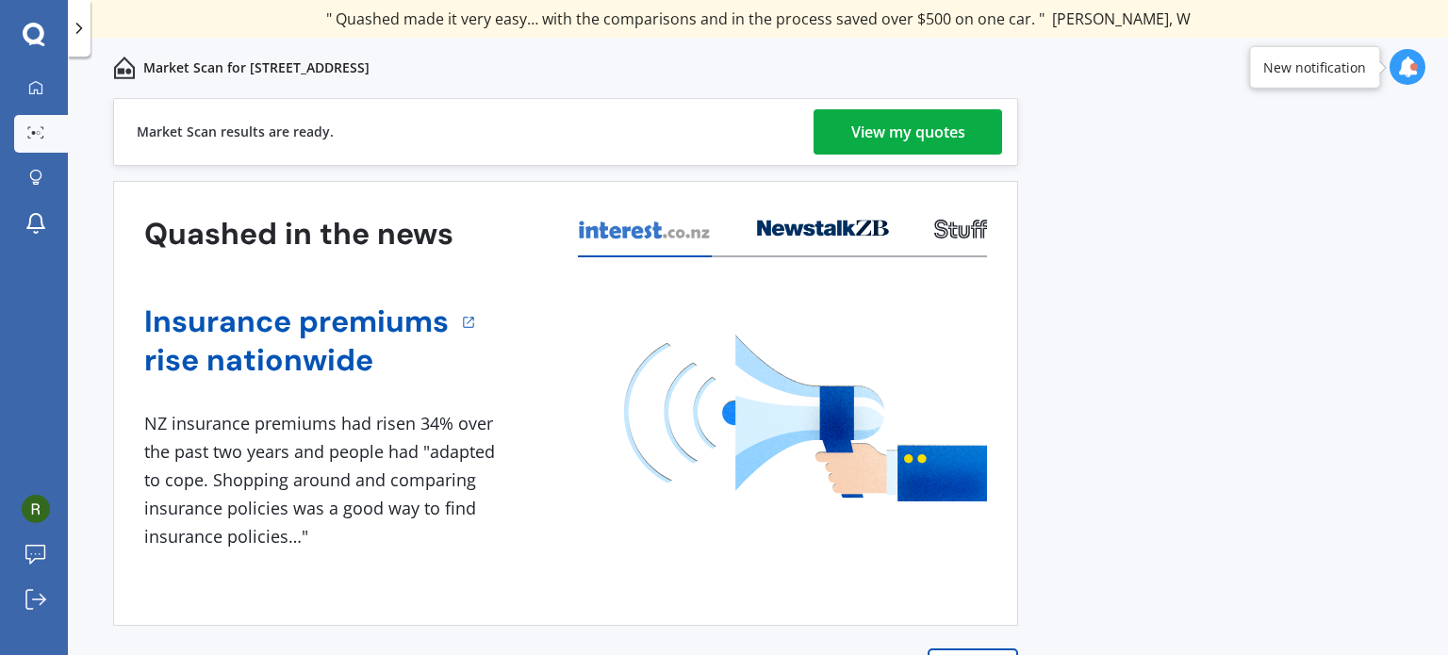
click at [929, 142] on div "View my quotes" at bounding box center [908, 131] width 114 height 45
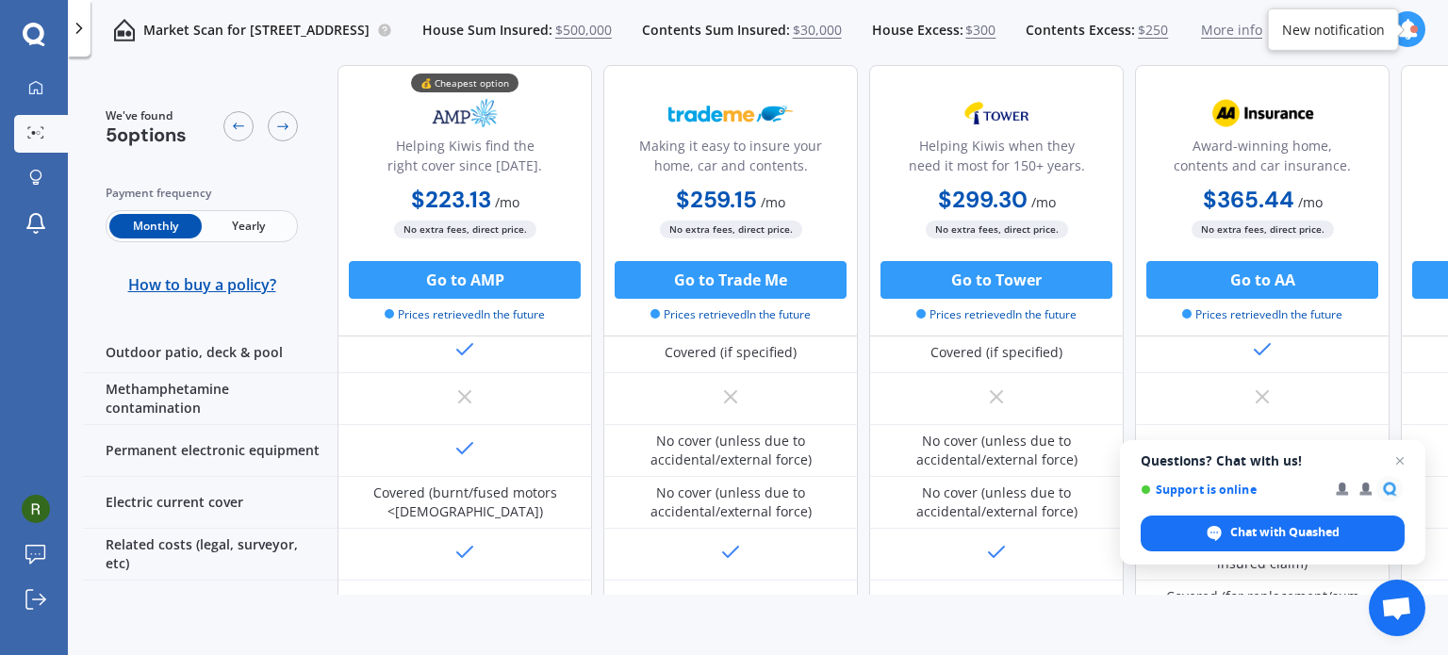
scroll to position [221, 0]
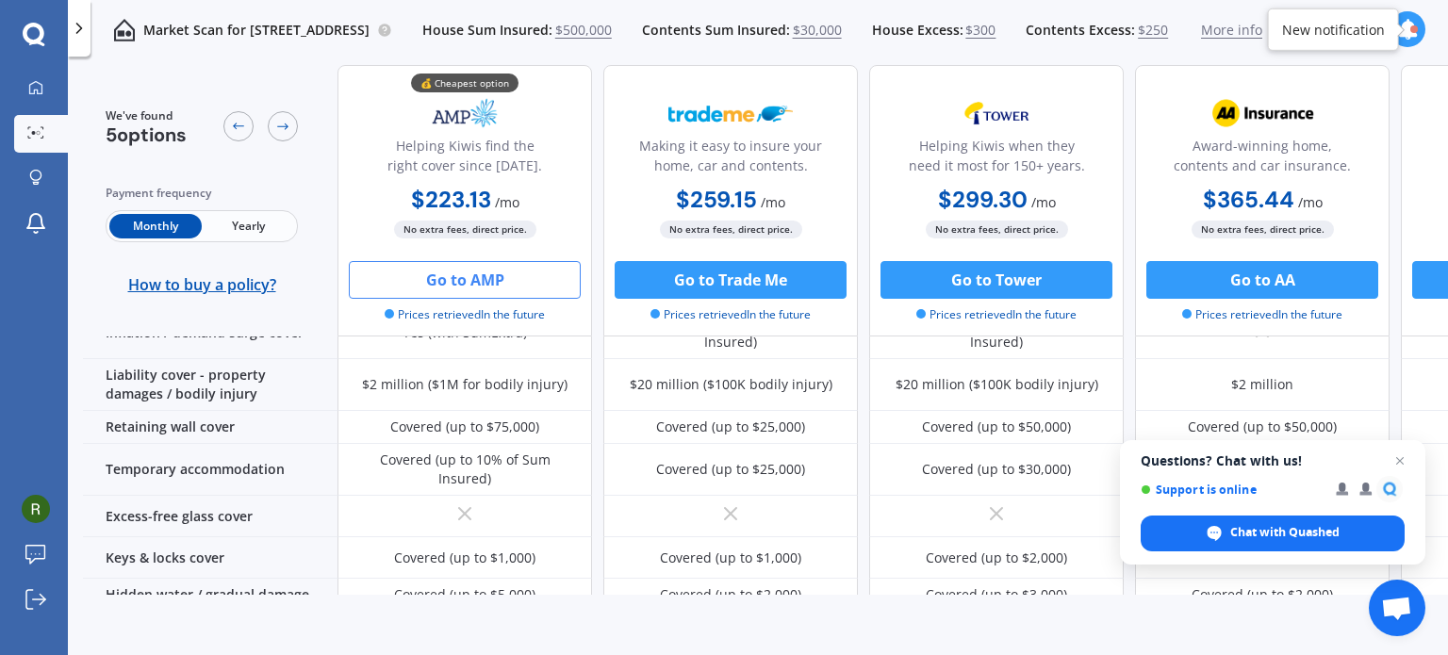
click at [464, 286] on button "Go to AMP" at bounding box center [465, 280] width 232 height 38
